Goal: Use online tool/utility: Use online tool/utility

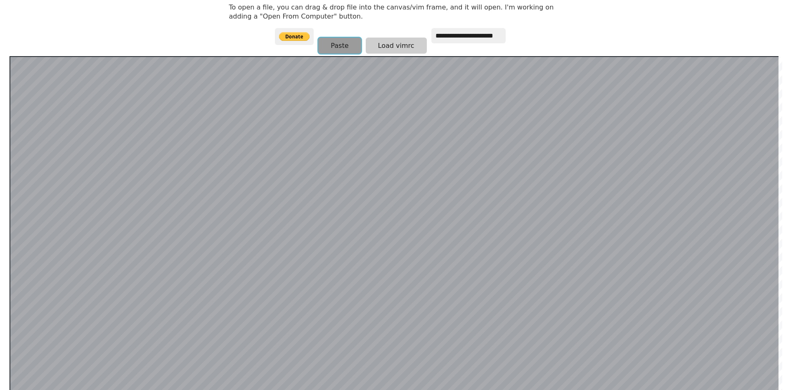
click at [341, 42] on button "Paste" at bounding box center [339, 46] width 42 height 16
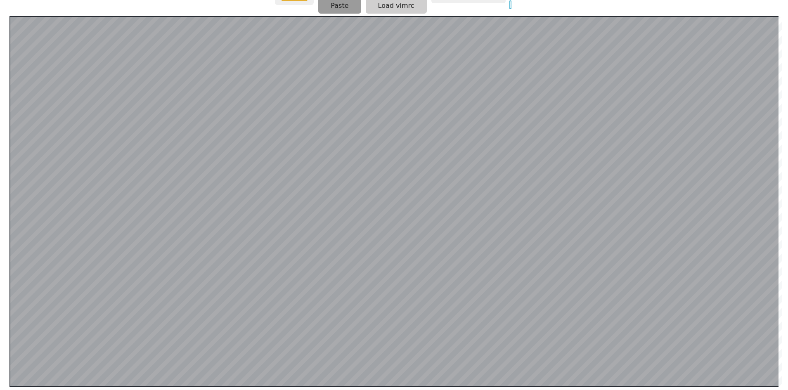
scroll to position [160, 0]
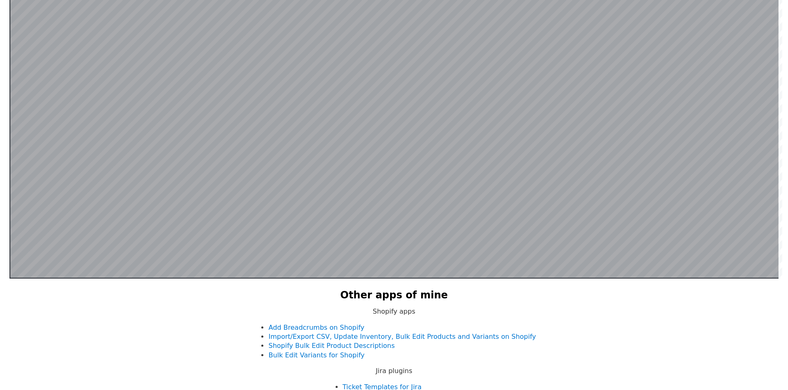
scroll to position [160, 0]
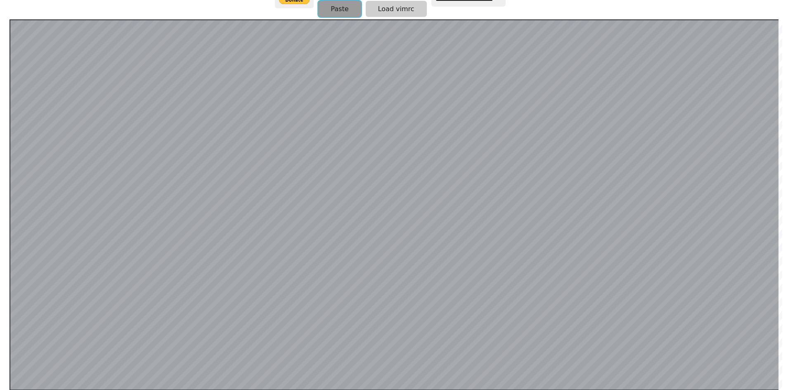
click at [340, 13] on button "Paste" at bounding box center [339, 9] width 42 height 16
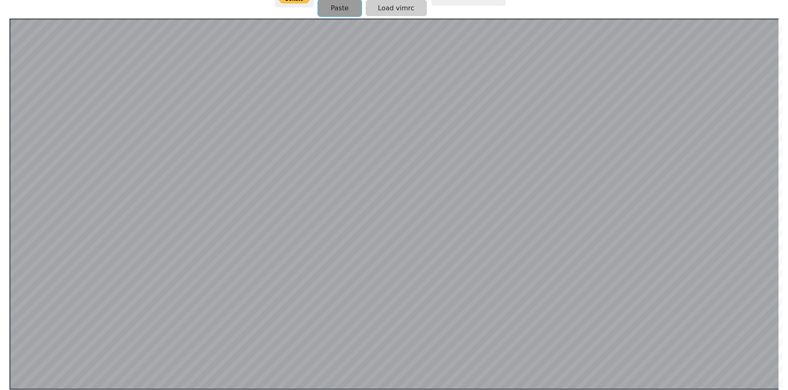
click at [338, 9] on button "Paste" at bounding box center [339, 8] width 42 height 16
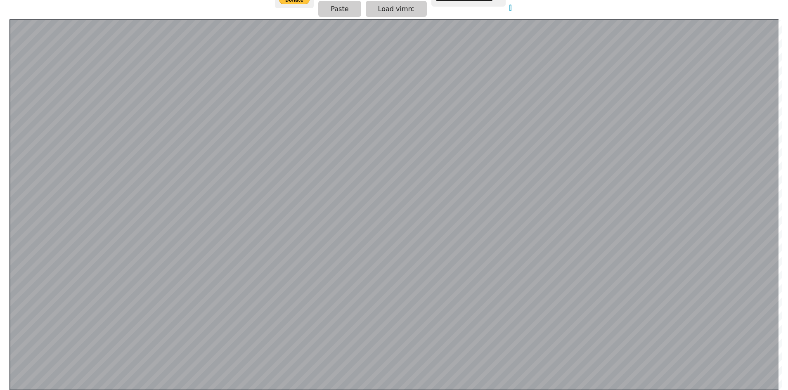
type input "*"
type input "****"
